Goal: Register for event/course

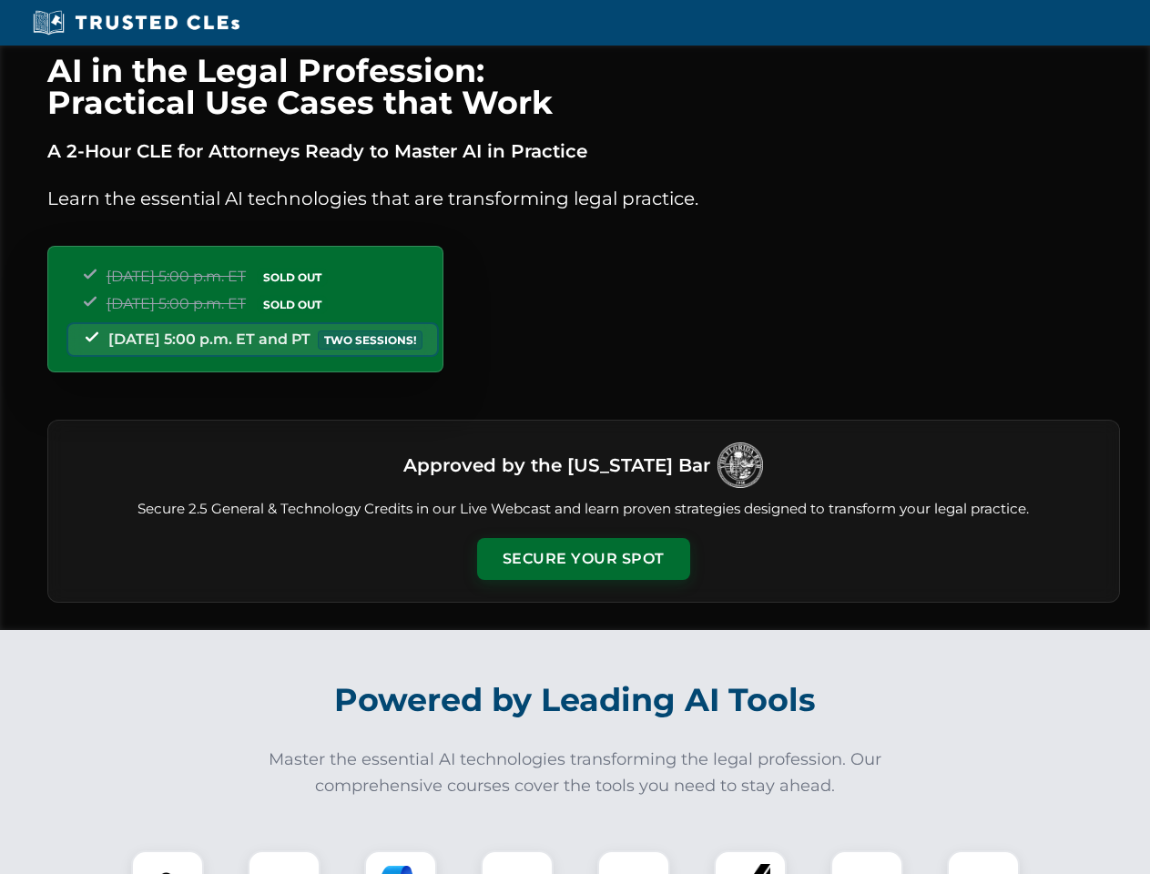
click at [583, 559] on button "Secure Your Spot" at bounding box center [583, 559] width 213 height 42
click at [168, 862] on img at bounding box center [167, 886] width 53 height 53
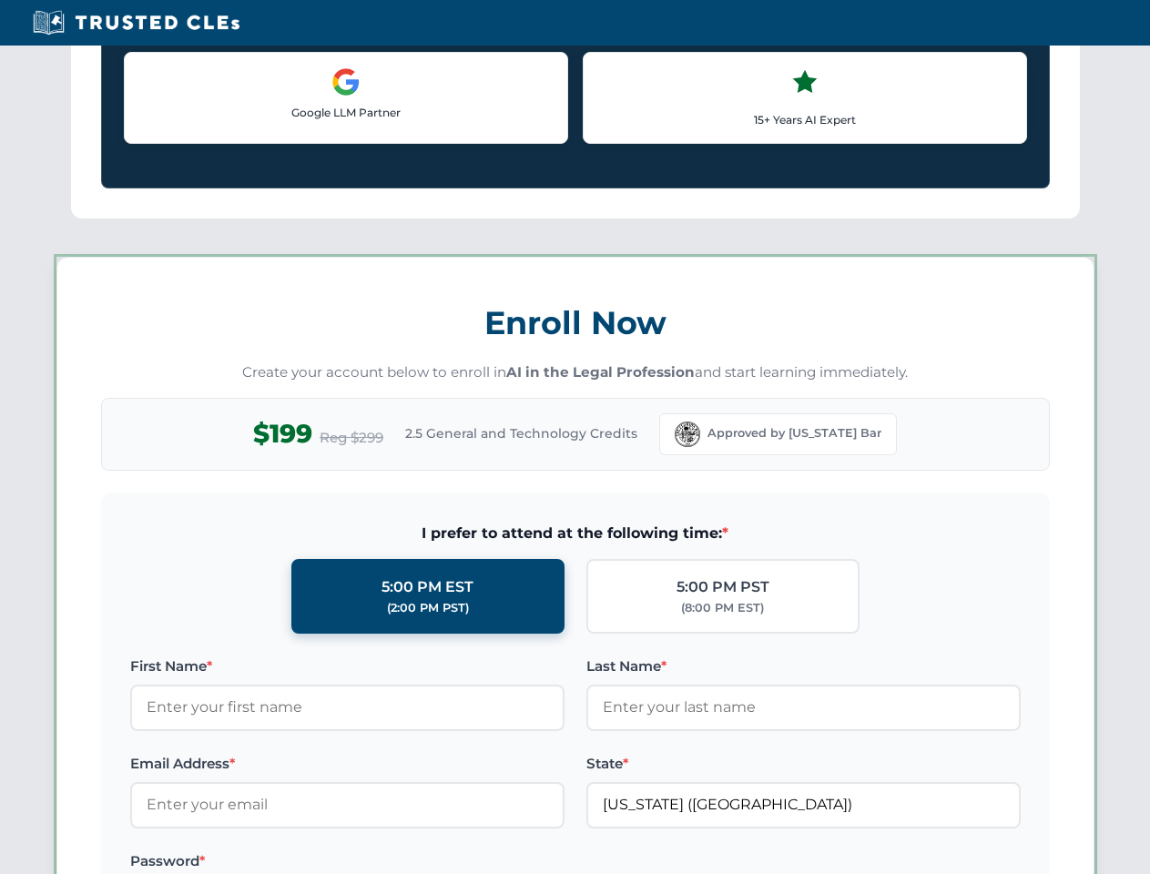
click at [401, 862] on label "Password *" at bounding box center [347, 861] width 434 height 22
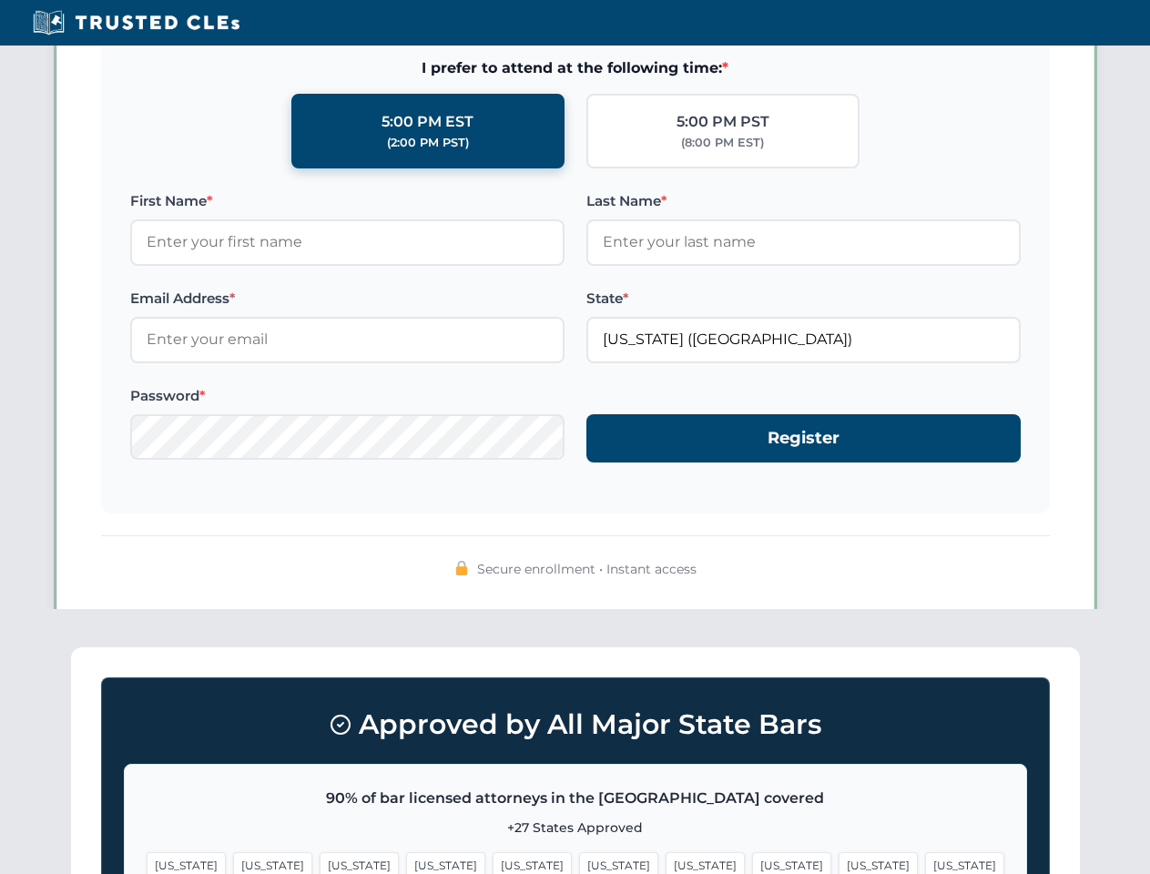
click at [839, 862] on span "[US_STATE]" at bounding box center [878, 865] width 79 height 26
